Goal: Information Seeking & Learning: Learn about a topic

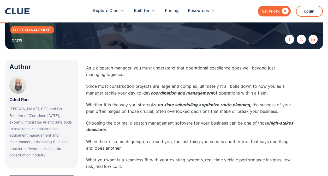
scroll to position [104, 0]
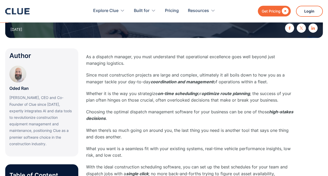
click at [126, 118] on p "Choosing the optimal dispatch management software for your business can be one …" at bounding box center [190, 115] width 209 height 13
drag, startPoint x: 208, startPoint y: 80, endPoint x: 213, endPoint y: 79, distance: 4.8
click at [213, 79] on em "coordination and management" at bounding box center [182, 81] width 63 height 5
drag, startPoint x: 213, startPoint y: 79, endPoint x: 222, endPoint y: 80, distance: 9.7
click at [222, 80] on p "Since most construction projects are large and complex, ultimately it all boils…" at bounding box center [190, 78] width 209 height 13
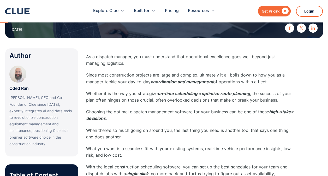
click at [273, 81] on p "Since most construction projects are large and complex, ultimately it all boils…" at bounding box center [190, 78] width 209 height 13
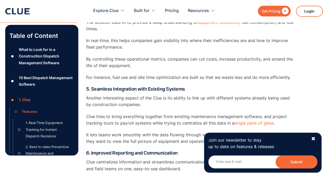
scroll to position [1226, 0]
